Goal: Navigation & Orientation: Understand site structure

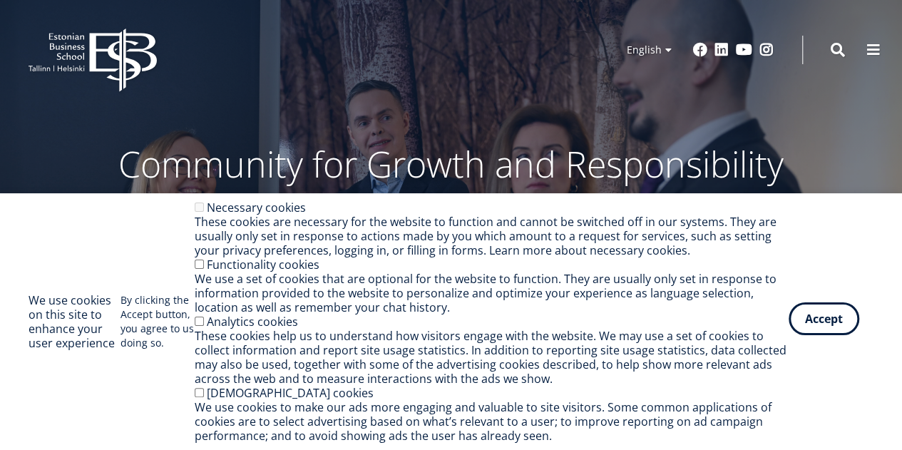
click at [822, 329] on button "Accept" at bounding box center [824, 318] width 71 height 33
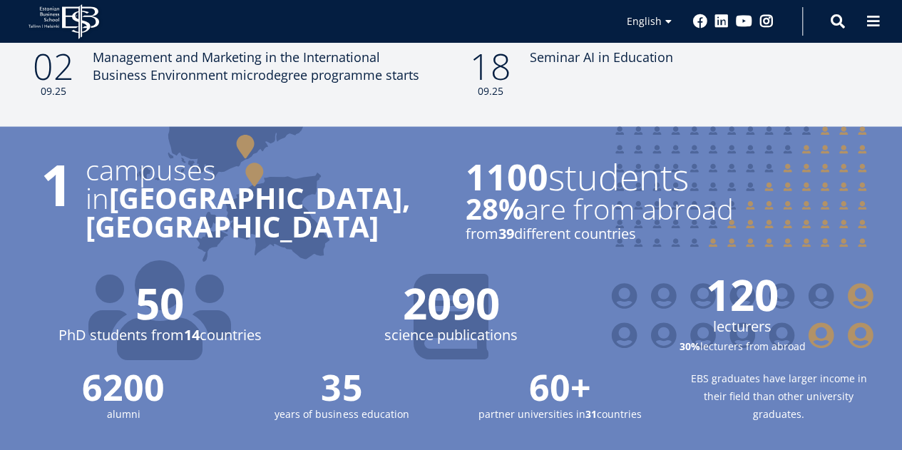
scroll to position [1355, 0]
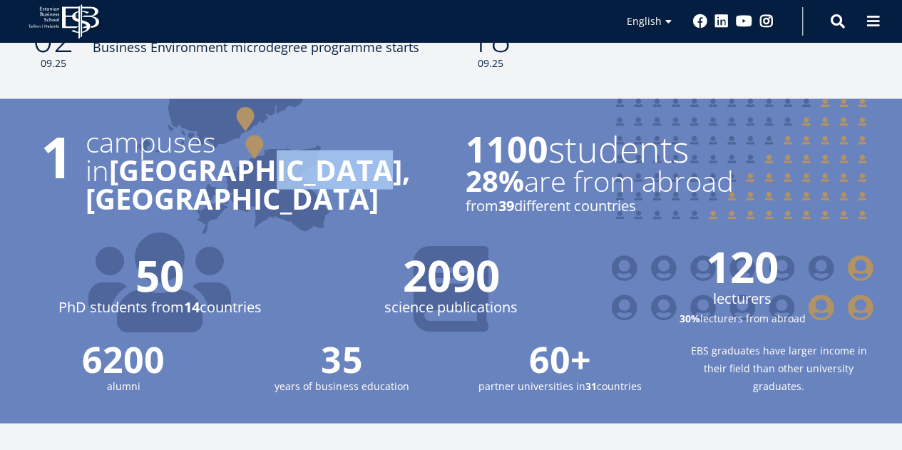
drag, startPoint x: 228, startPoint y: 165, endPoint x: 351, endPoint y: 169, distance: 122.8
click at [351, 169] on p "in [GEOGRAPHIC_DATA], [GEOGRAPHIC_DATA]" at bounding box center [262, 184] width 352 height 57
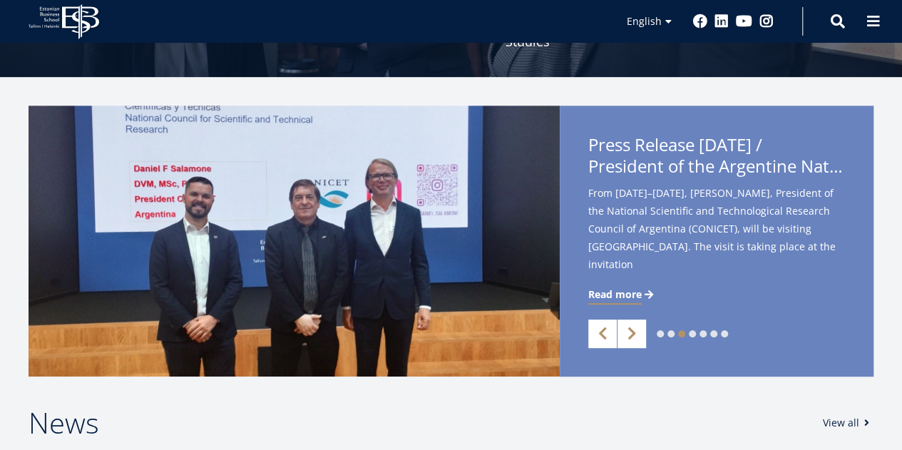
scroll to position [285, 0]
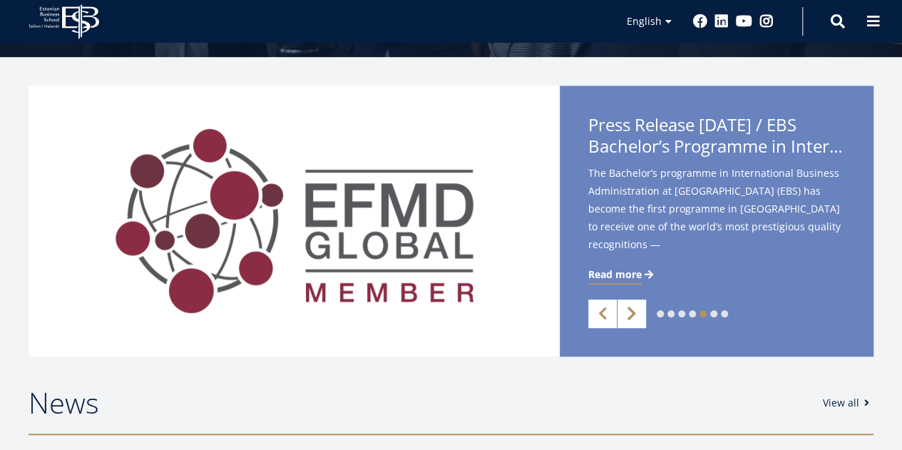
click at [640, 310] on link "Next" at bounding box center [632, 314] width 29 height 29
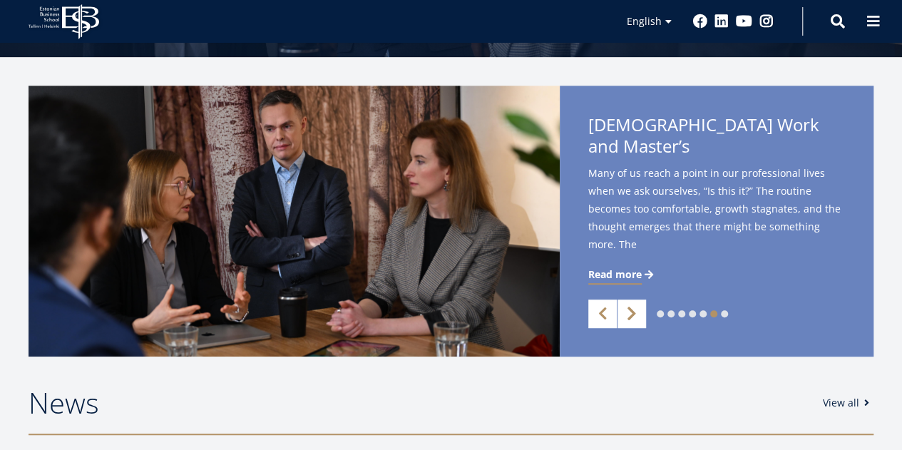
click at [635, 310] on link "Next" at bounding box center [632, 314] width 29 height 29
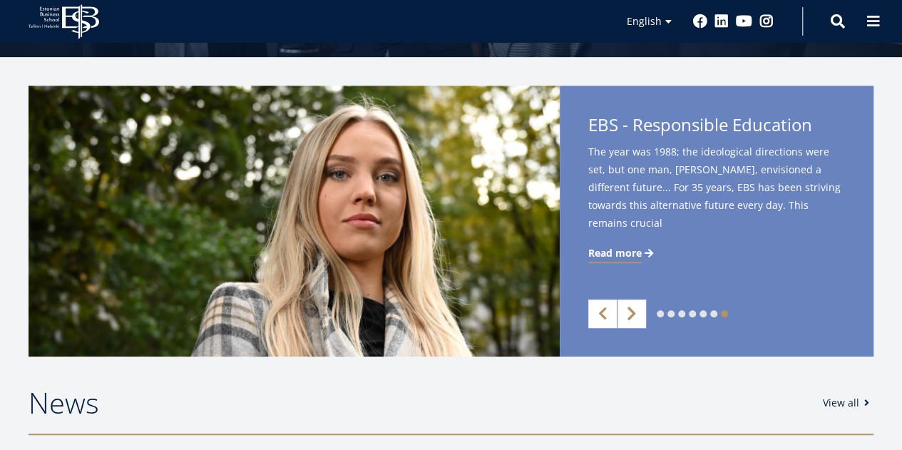
click at [635, 310] on link "Next" at bounding box center [632, 314] width 29 height 29
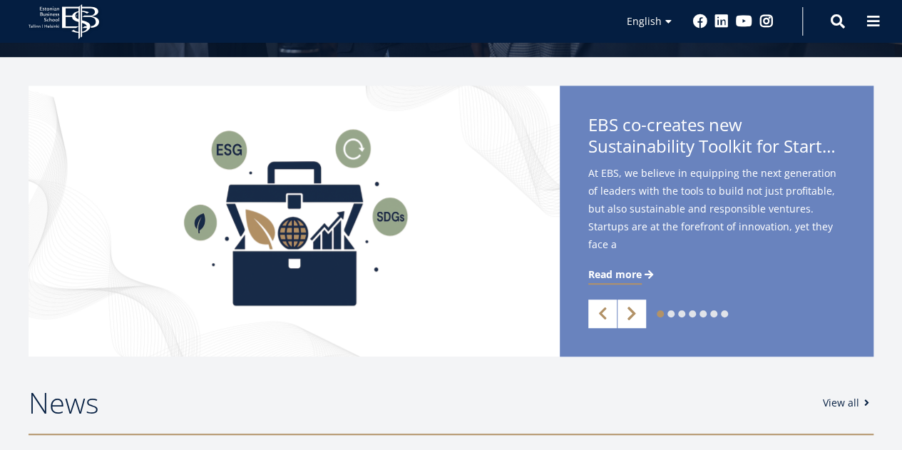
click at [635, 310] on link "Next" at bounding box center [632, 314] width 29 height 29
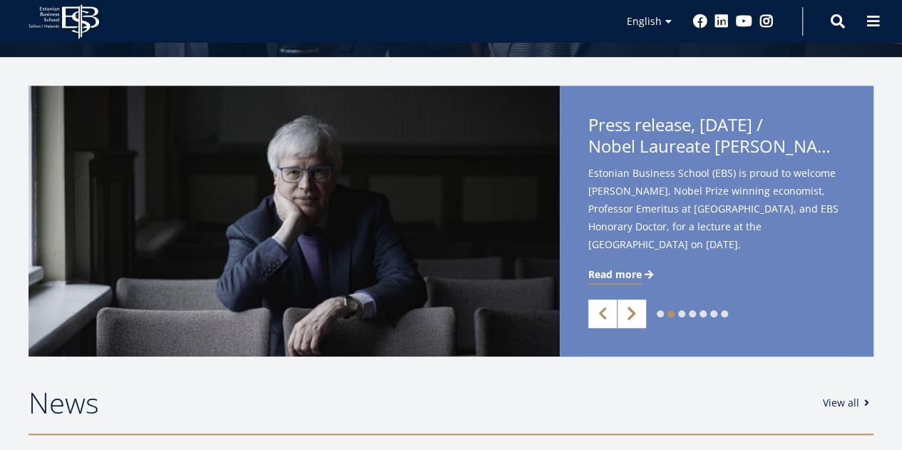
click at [633, 317] on link "Next" at bounding box center [632, 314] width 29 height 29
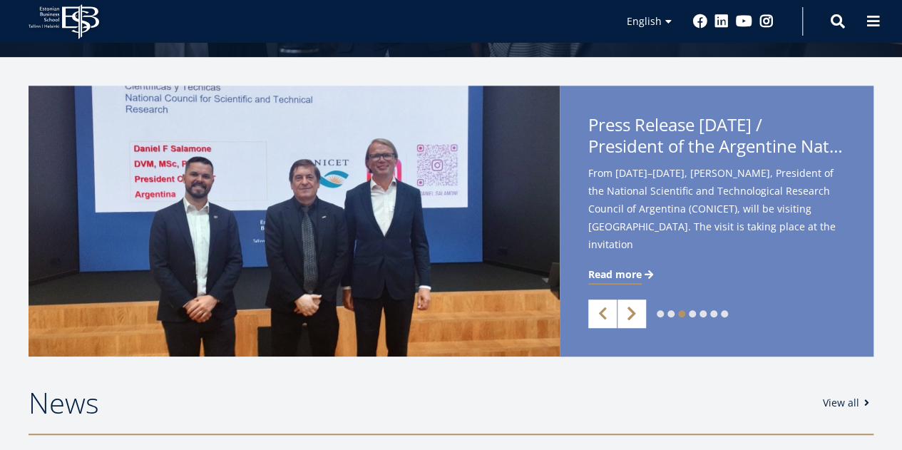
click at [633, 317] on link "Next" at bounding box center [632, 314] width 29 height 29
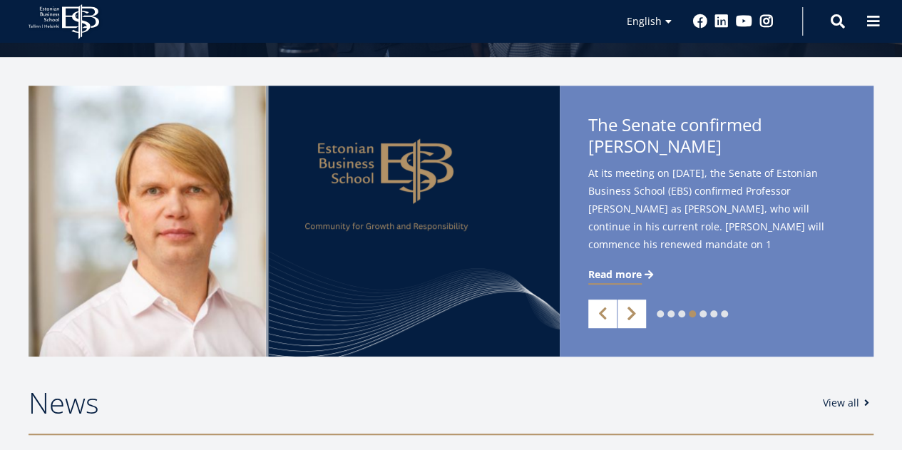
click at [633, 317] on link "Next" at bounding box center [632, 314] width 29 height 29
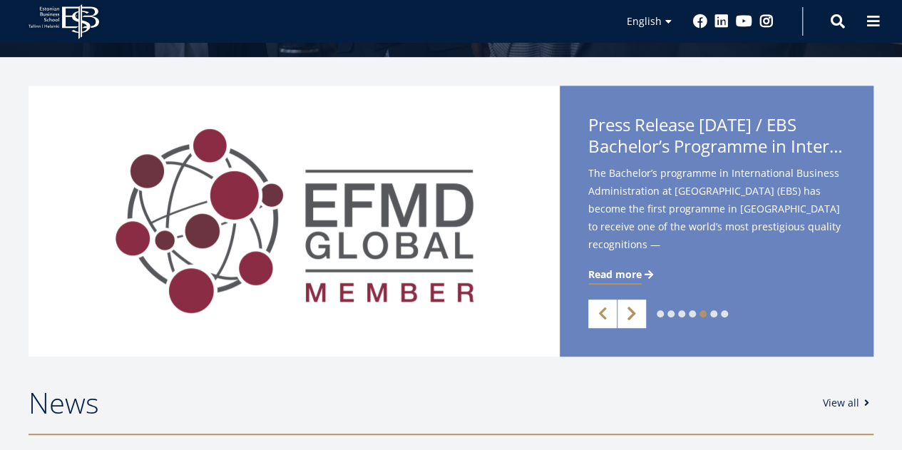
click at [633, 317] on link "Next" at bounding box center [632, 314] width 29 height 29
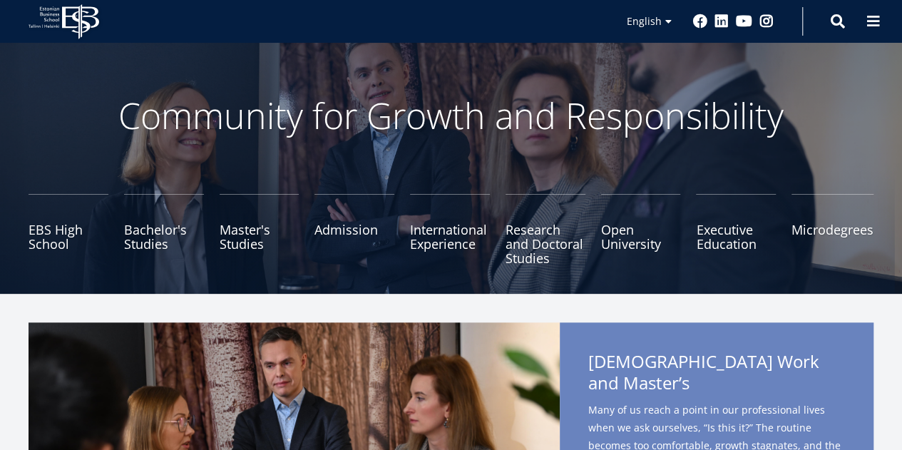
scroll to position [0, 0]
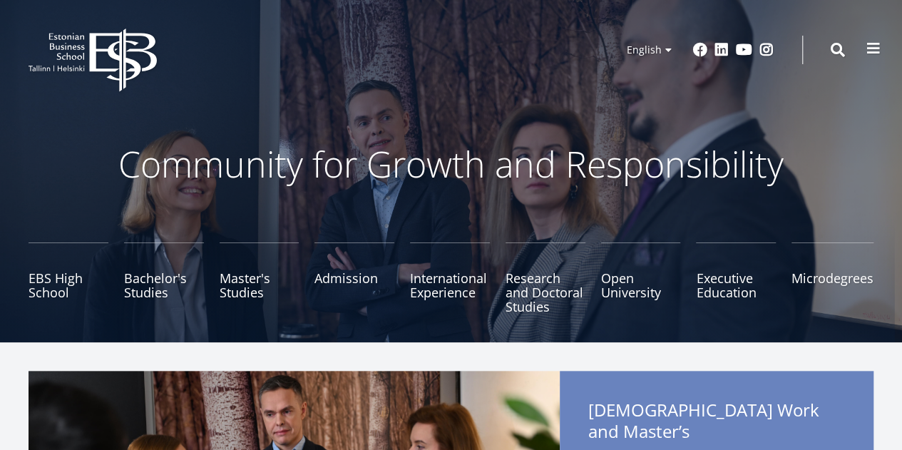
click at [874, 45] on span at bounding box center [874, 48] width 14 height 14
